Goal: Task Accomplishment & Management: Manage account settings

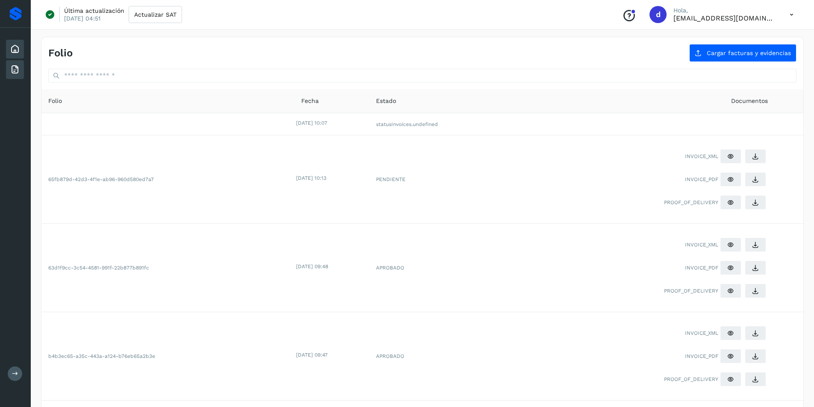
click at [13, 46] on icon at bounding box center [15, 49] width 10 height 10
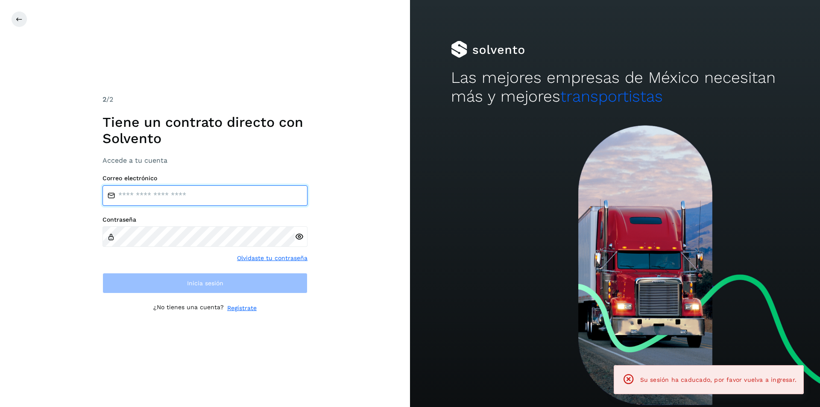
type input "**********"
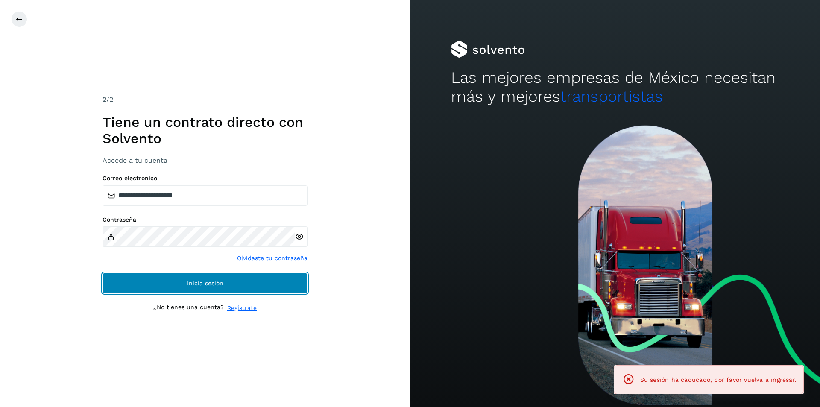
click at [204, 285] on span "Inicia sesión" at bounding box center [205, 283] width 36 height 6
